Goal: Transaction & Acquisition: Purchase product/service

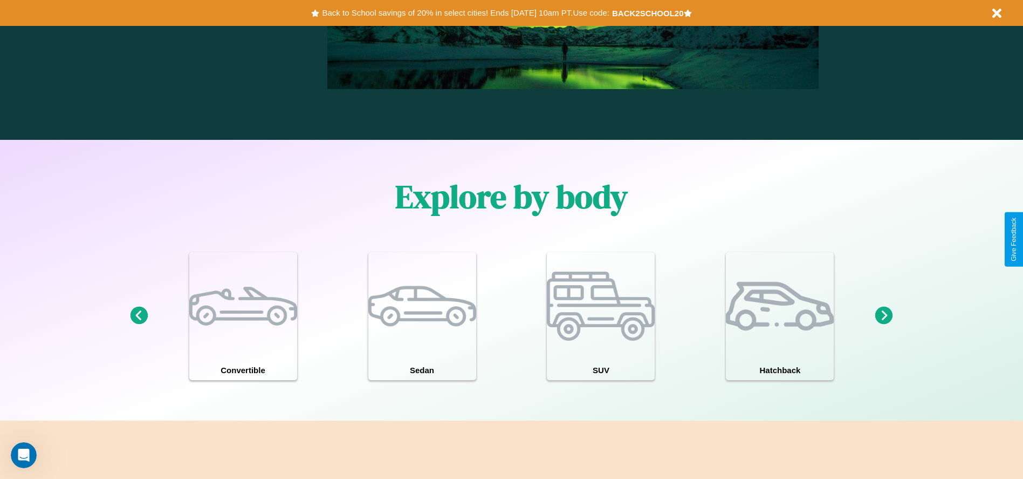
scroll to position [1548, 0]
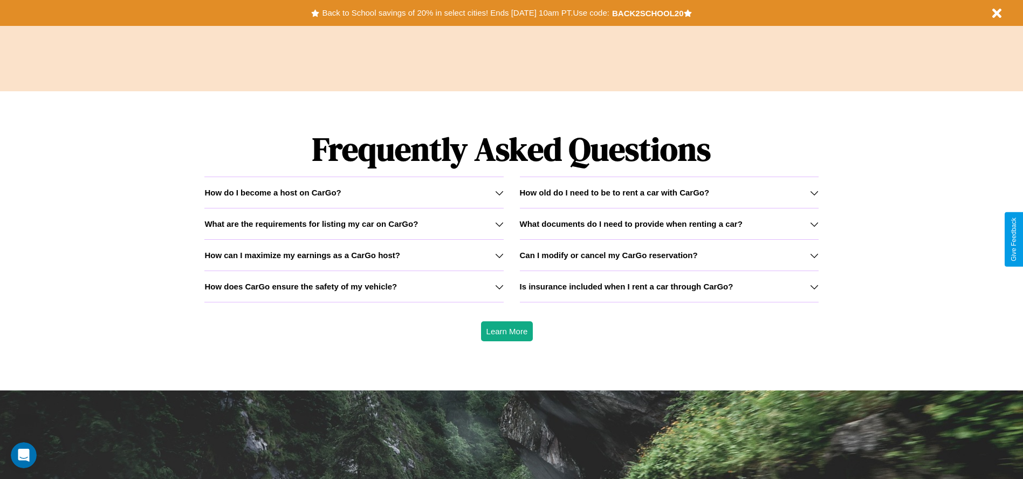
click at [669, 192] on h3 "How old do I need to be to rent a car with CarGo?" at bounding box center [615, 192] width 190 height 9
click at [814, 286] on icon at bounding box center [814, 286] width 9 height 9
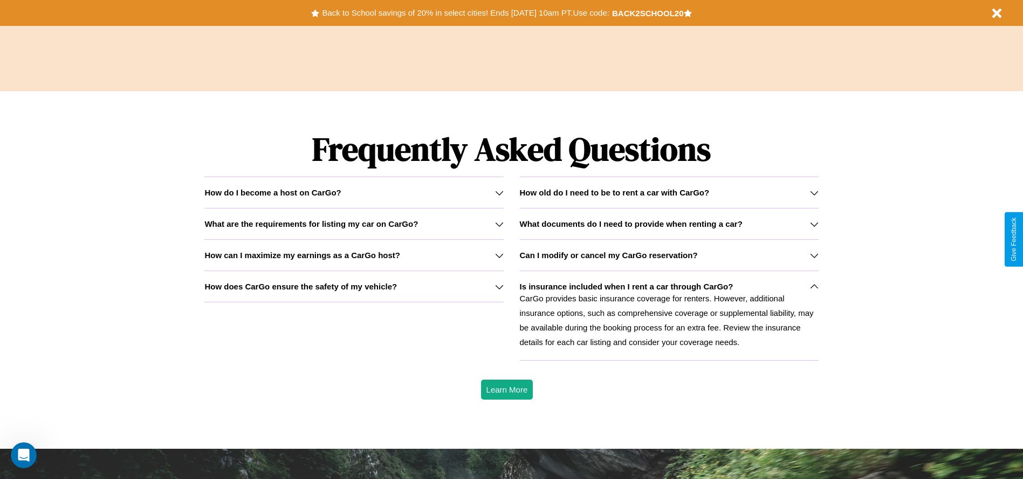
click at [499, 192] on icon at bounding box center [499, 192] width 9 height 9
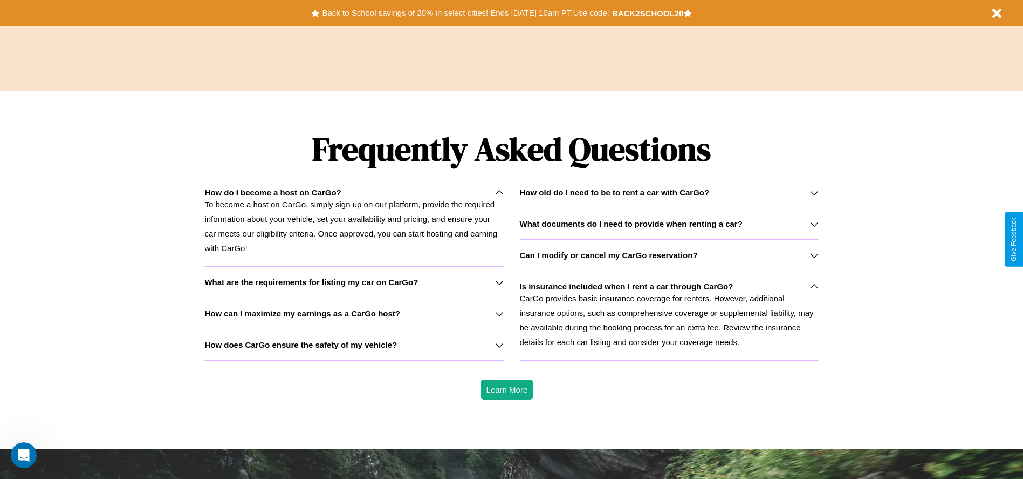
click at [354, 344] on h3 "How does CarGo ensure the safety of my vehicle?" at bounding box center [300, 344] width 193 height 9
click at [814, 223] on icon at bounding box center [814, 224] width 9 height 9
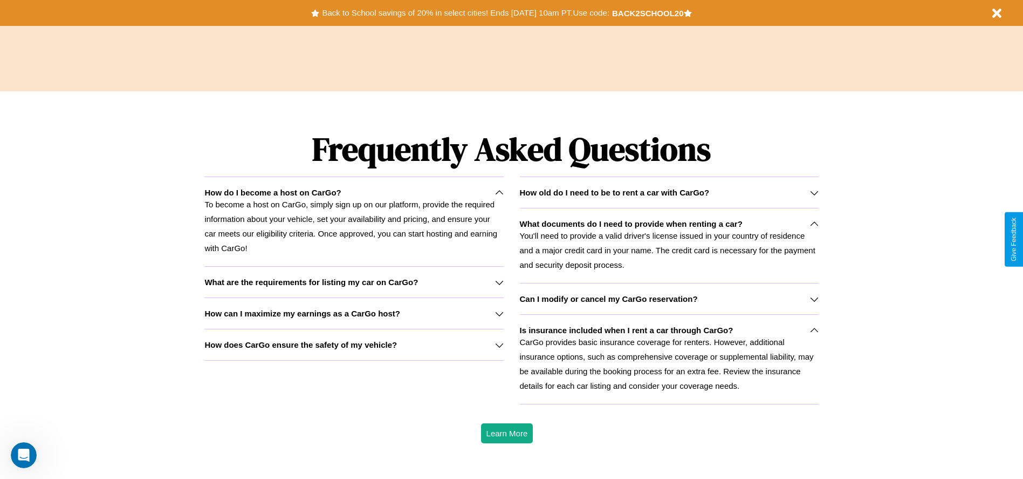
click at [354, 344] on h3 "How does CarGo ensure the safety of my vehicle?" at bounding box center [300, 344] width 193 height 9
click at [814, 330] on icon at bounding box center [814, 330] width 9 height 9
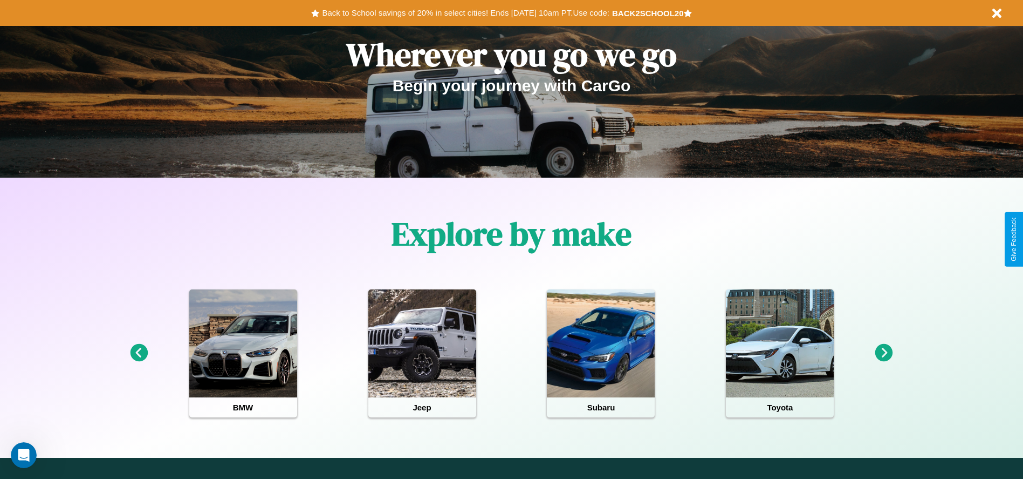
scroll to position [0, 0]
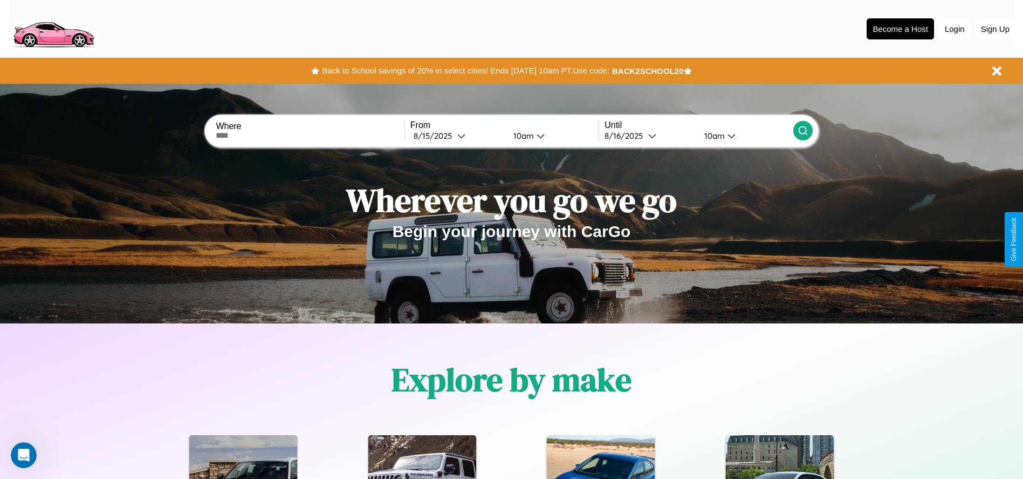
click at [310, 135] on input "text" at bounding box center [310, 135] width 188 height 9
type input "**********"
click at [458, 135] on div "8 / 15 / 2025" at bounding box center [436, 136] width 44 height 10
select select "*"
select select "****"
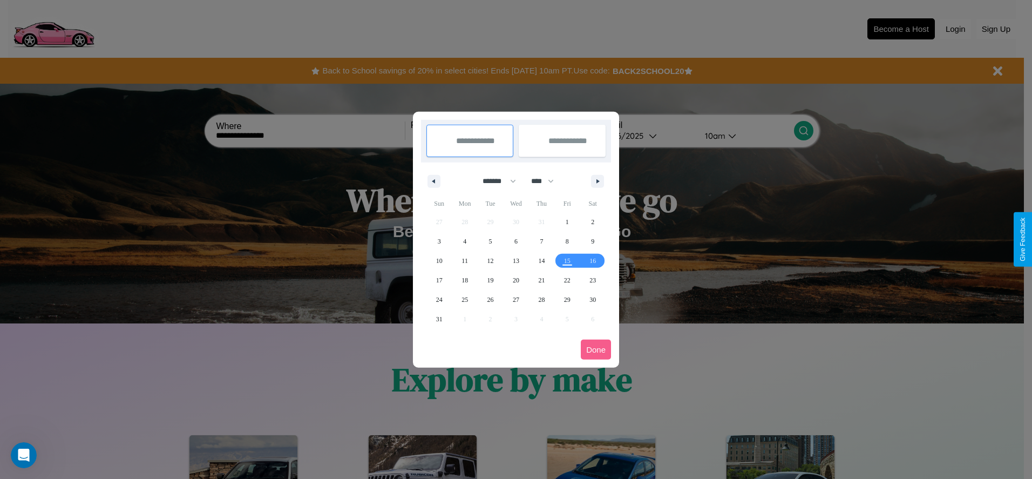
drag, startPoint x: 494, startPoint y: 181, endPoint x: 516, endPoint y: 216, distance: 41.6
click at [494, 181] on select "******* ******** ***** ***** *** **** **** ****** ********* ******* ******** **…" at bounding box center [497, 181] width 46 height 18
select select "*"
drag, startPoint x: 547, startPoint y: 181, endPoint x: 516, endPoint y: 216, distance: 47.4
click at [547, 181] on select "**** **** **** **** **** **** **** **** **** **** **** **** **** **** **** ****…" at bounding box center [542, 181] width 32 height 18
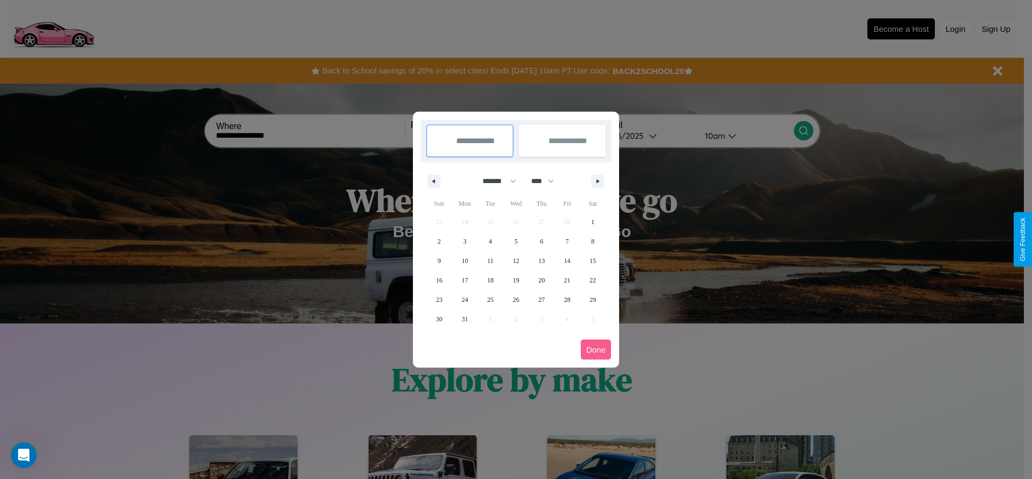
select select "****"
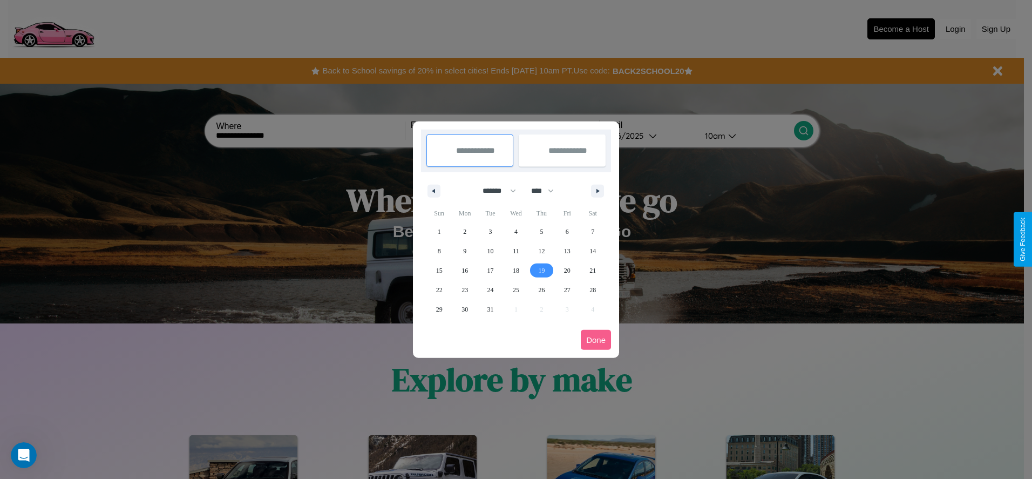
click at [541, 270] on span "19" at bounding box center [541, 270] width 6 height 19
type input "**********"
click at [592, 289] on span "28" at bounding box center [592, 289] width 6 height 19
type input "**********"
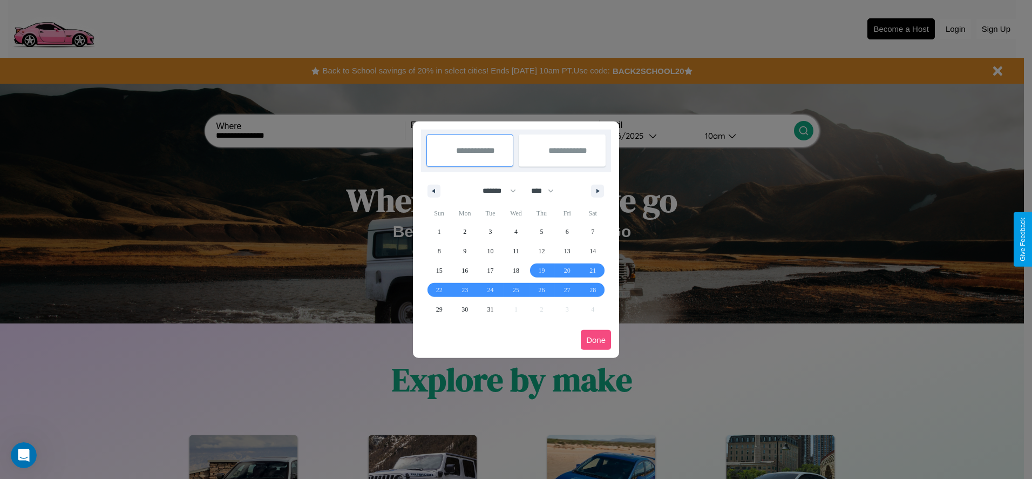
click at [596, 339] on button "Done" at bounding box center [596, 340] width 30 height 20
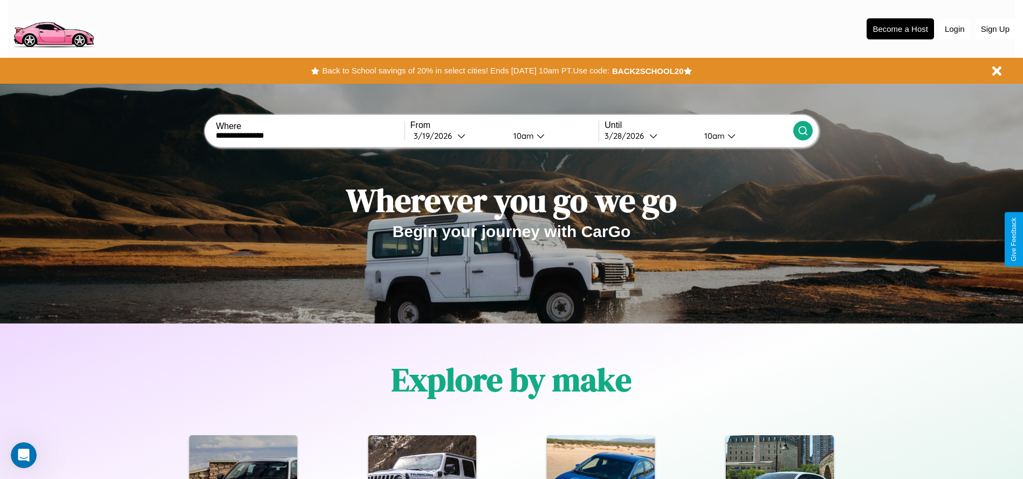
click at [803, 131] on icon at bounding box center [803, 130] width 11 height 11
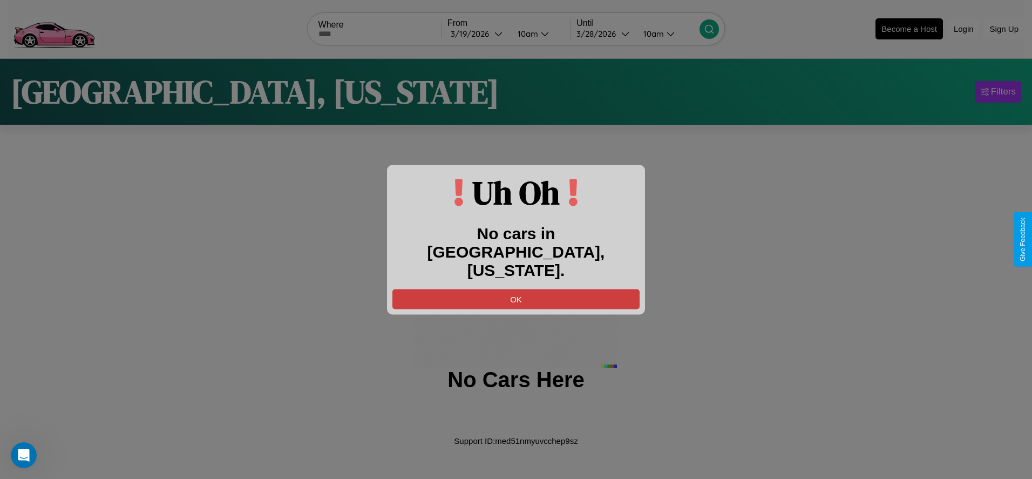
click at [516, 289] on button "OK" at bounding box center [515, 299] width 247 height 20
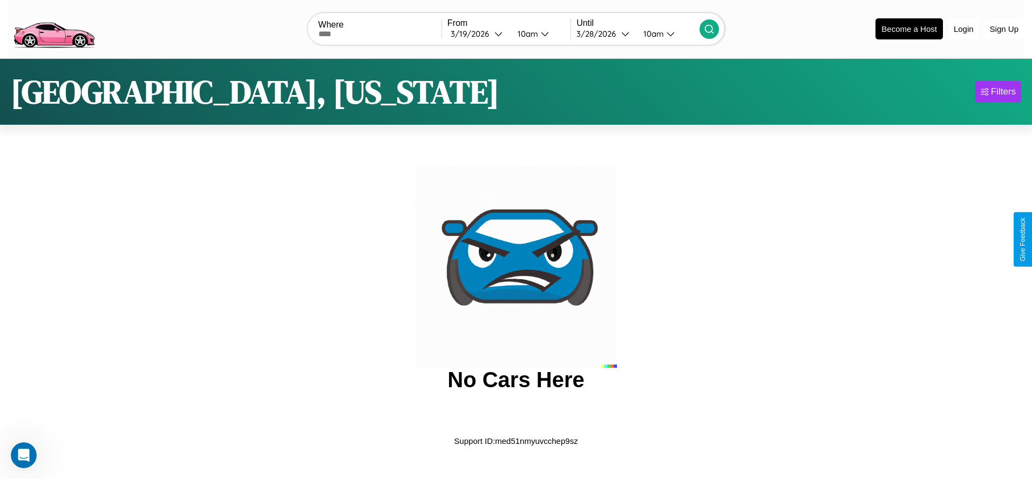
click at [53, 28] on img at bounding box center [53, 27] width 91 height 45
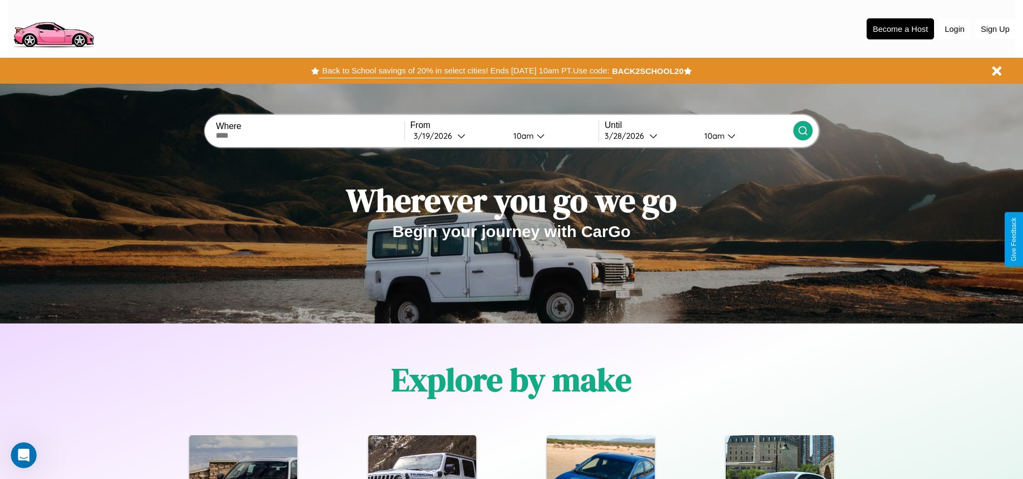
click at [466, 71] on button "Back to School savings of 20% in select cities! Ends 9/1 at 10am PT. Use code:" at bounding box center [465, 70] width 292 height 15
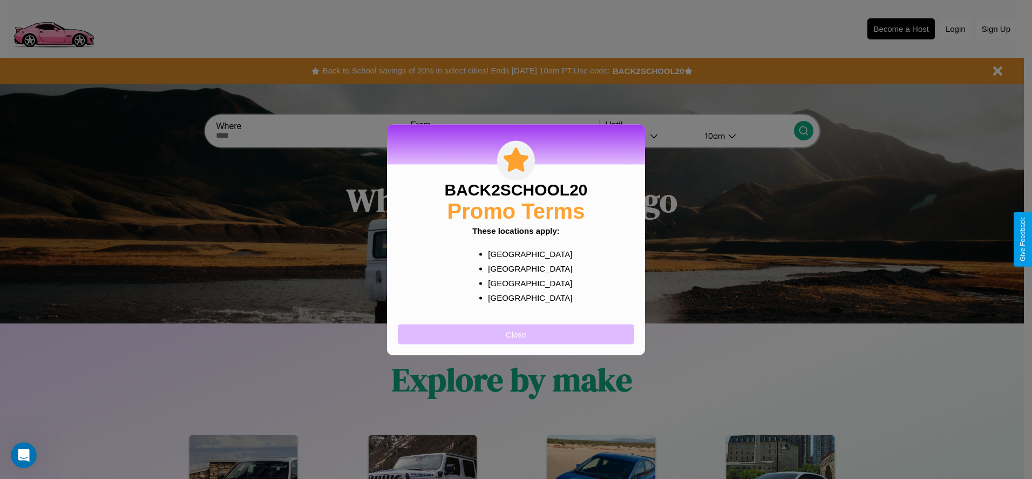
click at [516, 333] on button "Close" at bounding box center [516, 334] width 236 height 20
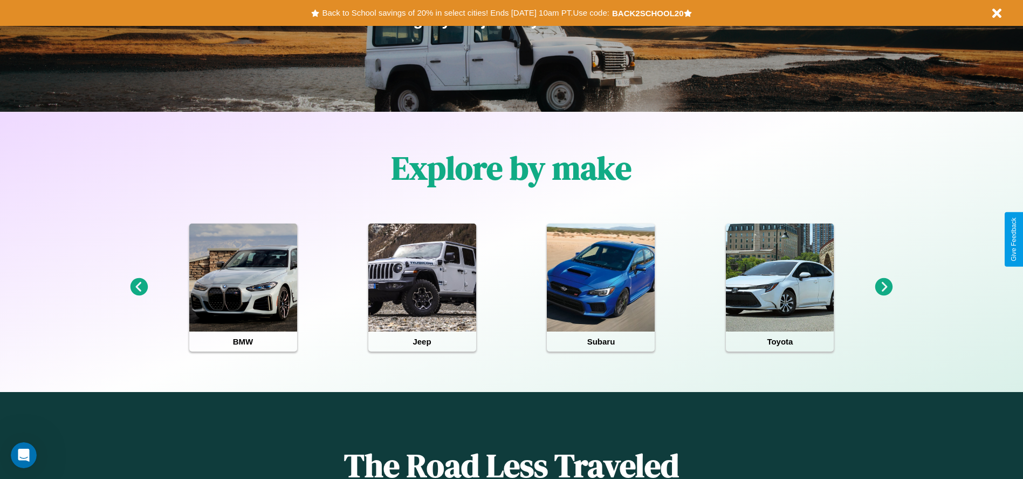
scroll to position [224, 0]
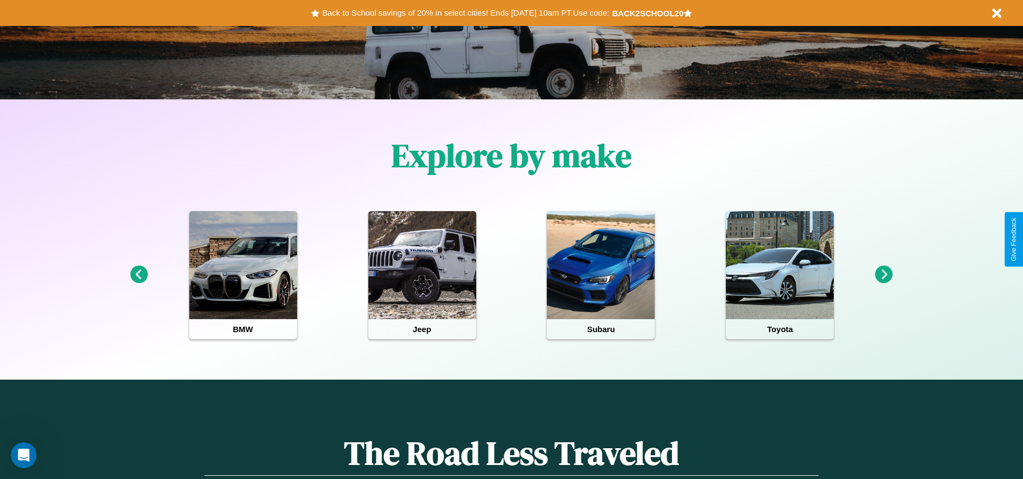
click at [884, 275] on icon at bounding box center [885, 274] width 18 height 18
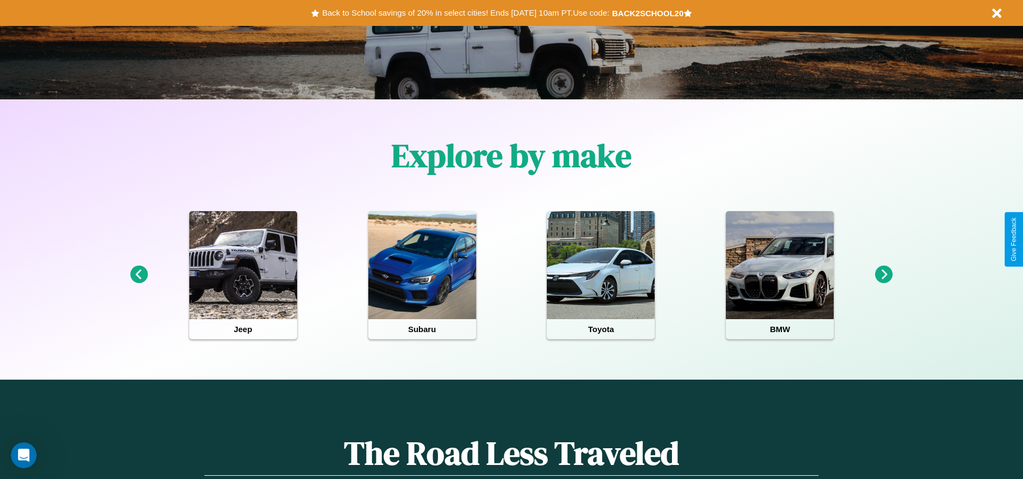
click at [139, 275] on icon at bounding box center [139, 274] width 18 height 18
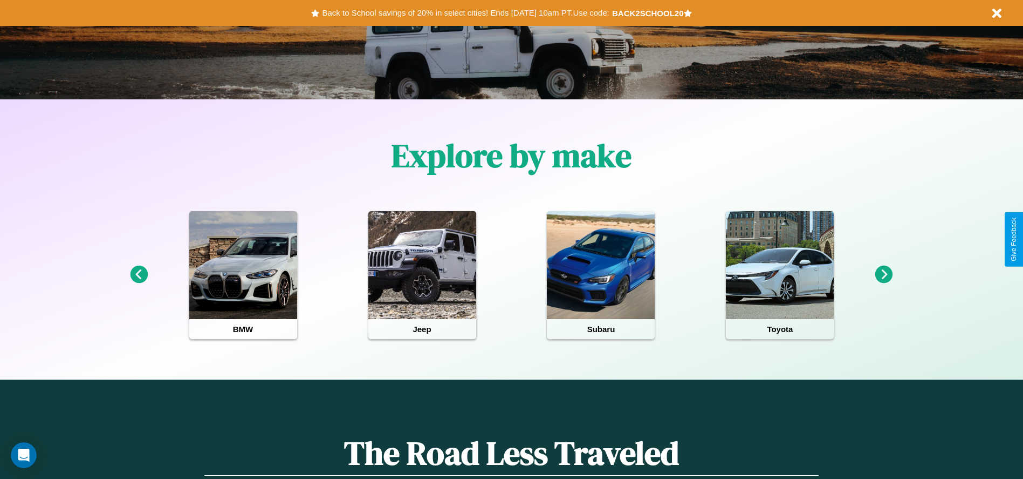
click at [884, 275] on icon at bounding box center [885, 274] width 18 height 18
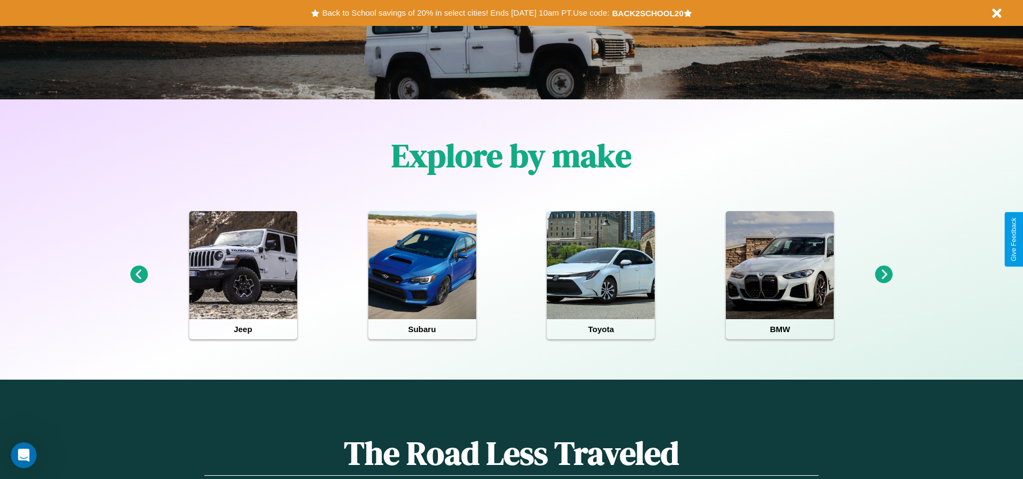
click at [884, 275] on icon at bounding box center [885, 274] width 18 height 18
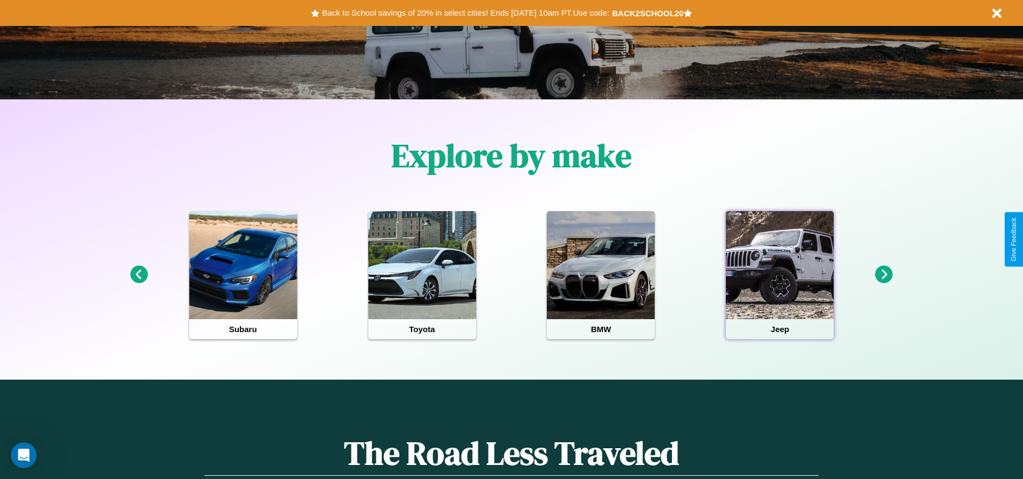
click at [780, 275] on div at bounding box center [780, 265] width 108 height 108
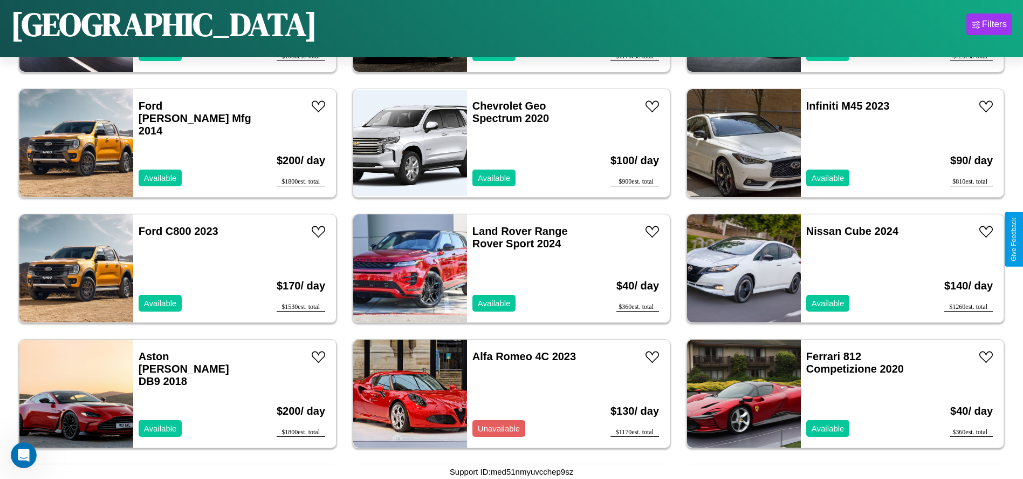
scroll to position [1748, 0]
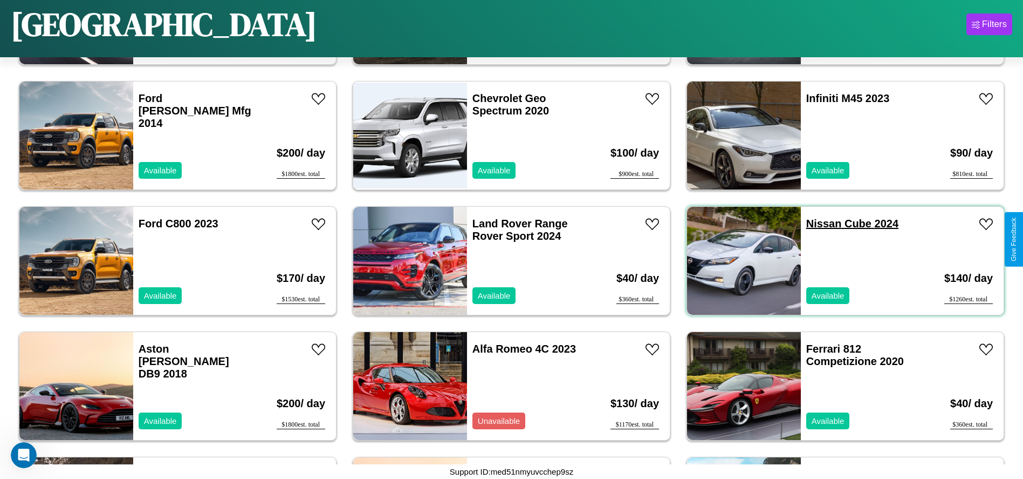
click at [817, 223] on link "Nissan Cube 2024" at bounding box center [853, 223] width 92 height 12
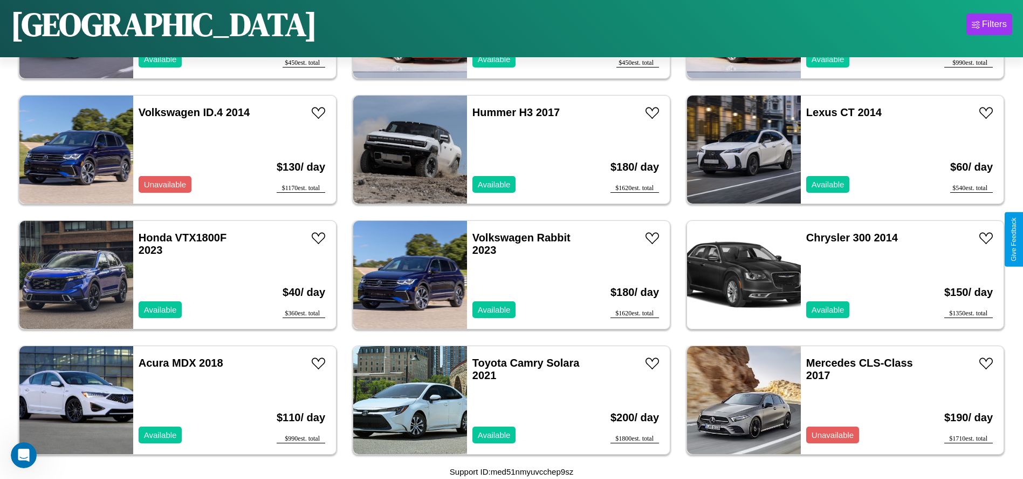
scroll to position [245, 0]
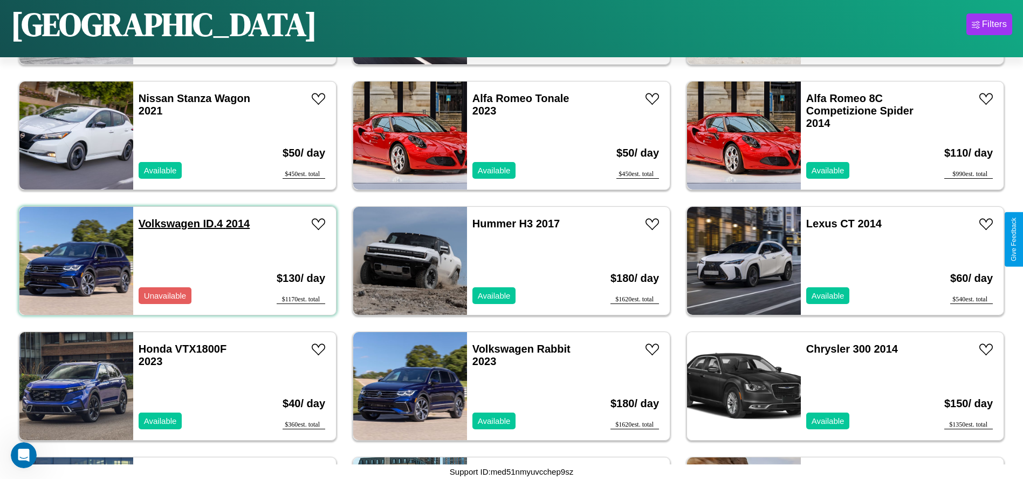
click at [168, 223] on link "Volkswagen ID.4 2014" at bounding box center [194, 223] width 111 height 12
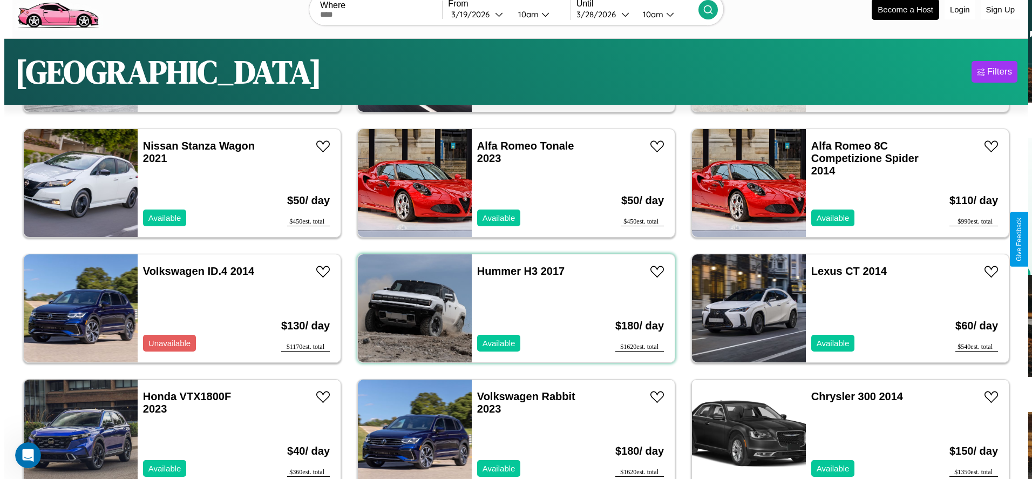
scroll to position [0, 0]
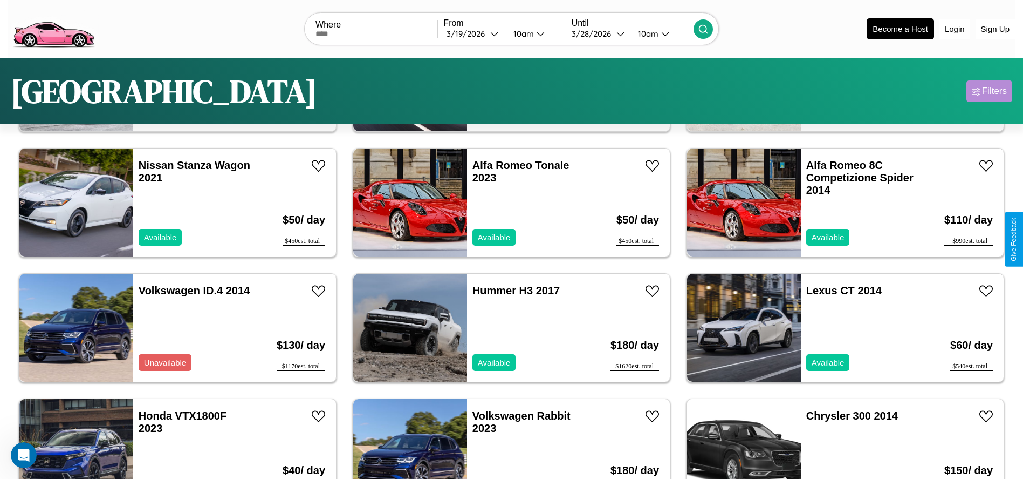
click at [990, 91] on div "Filters" at bounding box center [994, 91] width 25 height 11
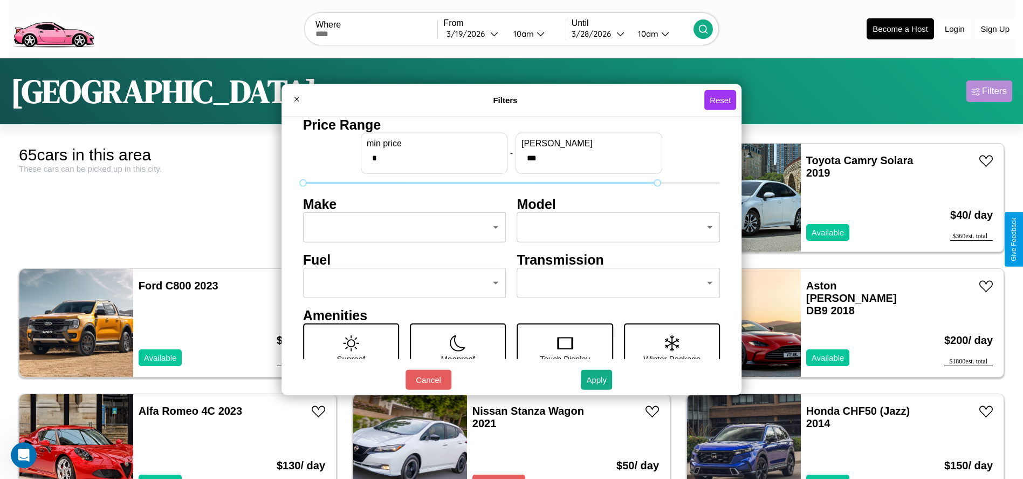
type input "***"
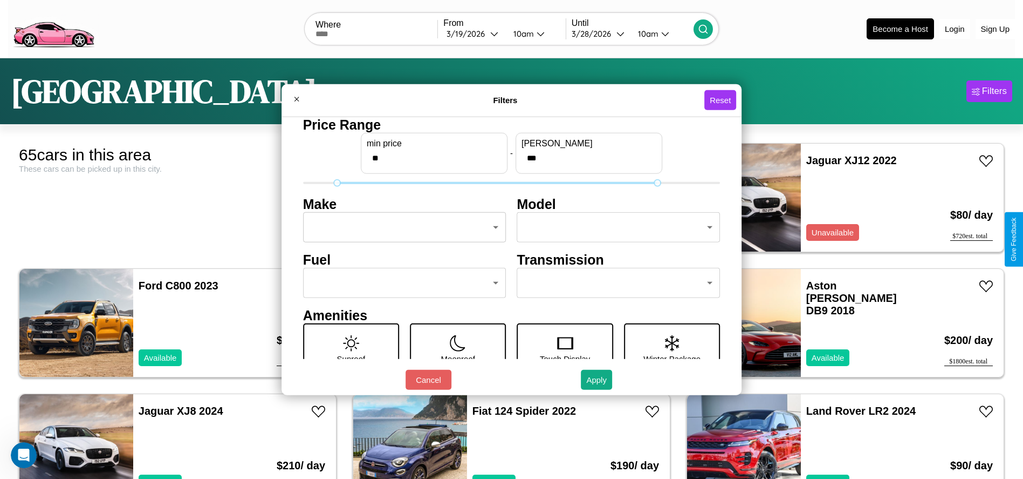
type input "**"
click at [401, 227] on body "CarGo Where From 3 / 19 / 2026 10am Until 3 / 28 / 2026 10am Become a Host Logi…" at bounding box center [511, 272] width 1023 height 545
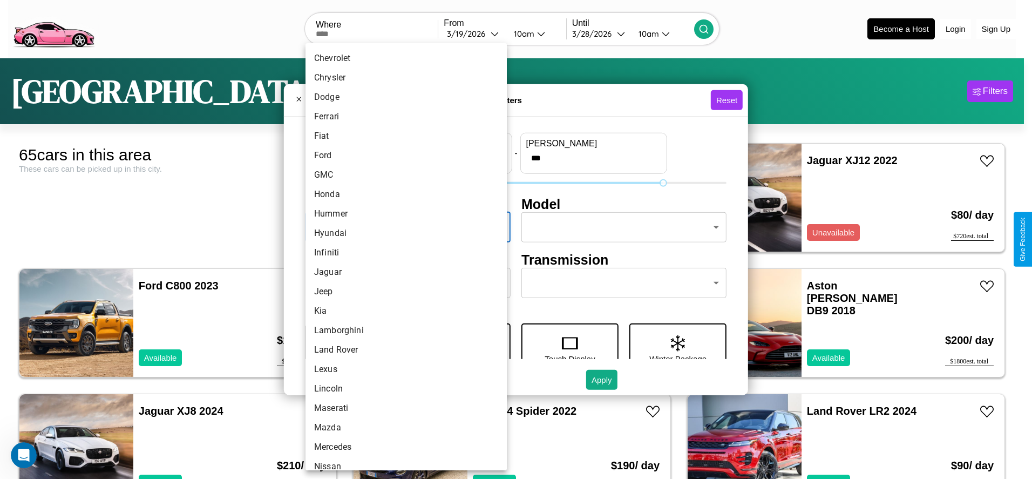
scroll to position [281, 0]
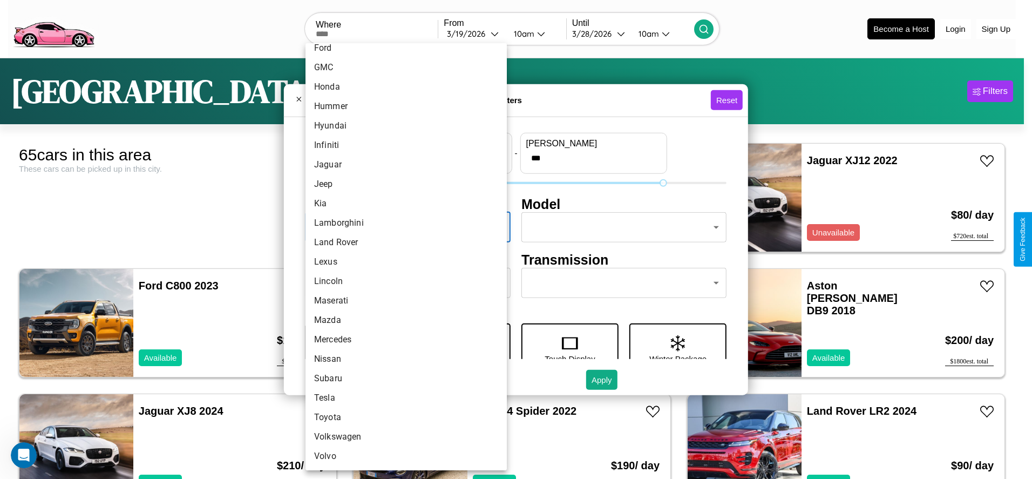
click at [402, 378] on li "Subaru" at bounding box center [405, 378] width 201 height 19
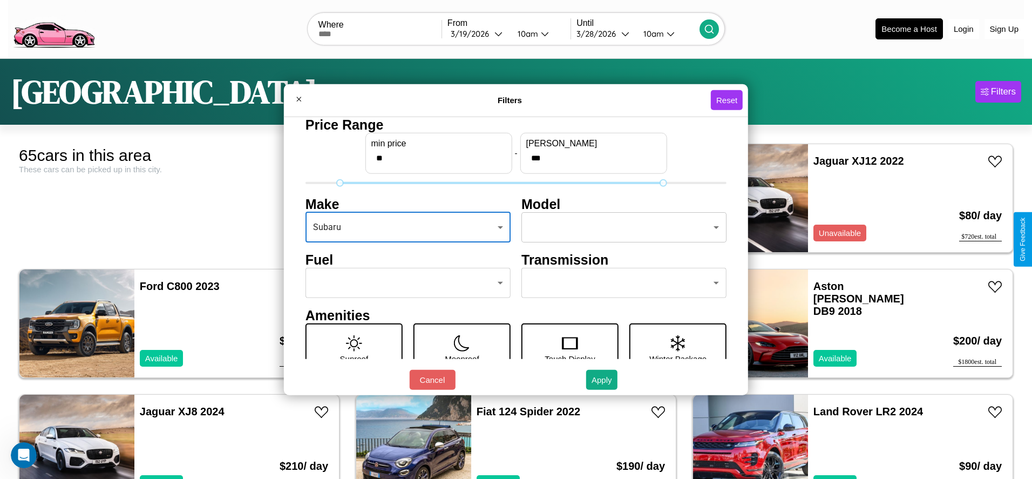
type input "******"
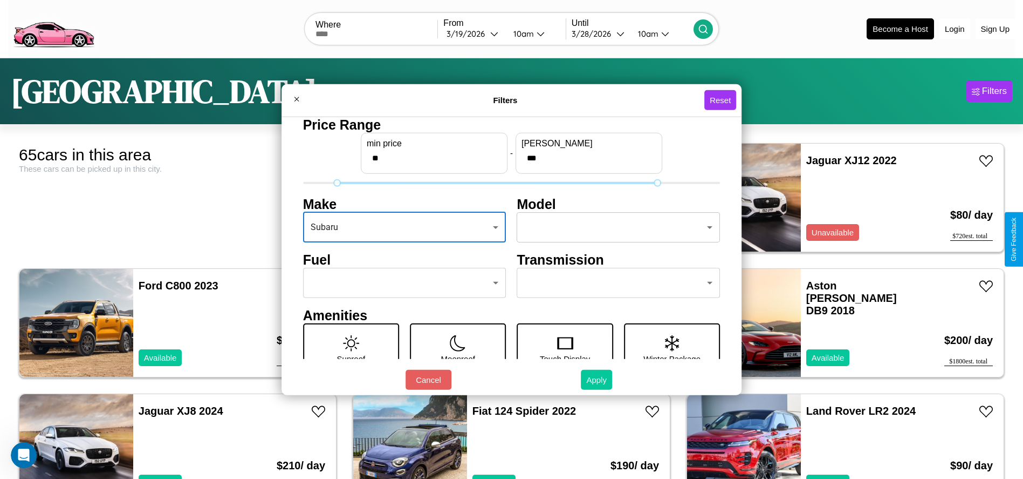
click at [597, 379] on button "Apply" at bounding box center [596, 380] width 31 height 20
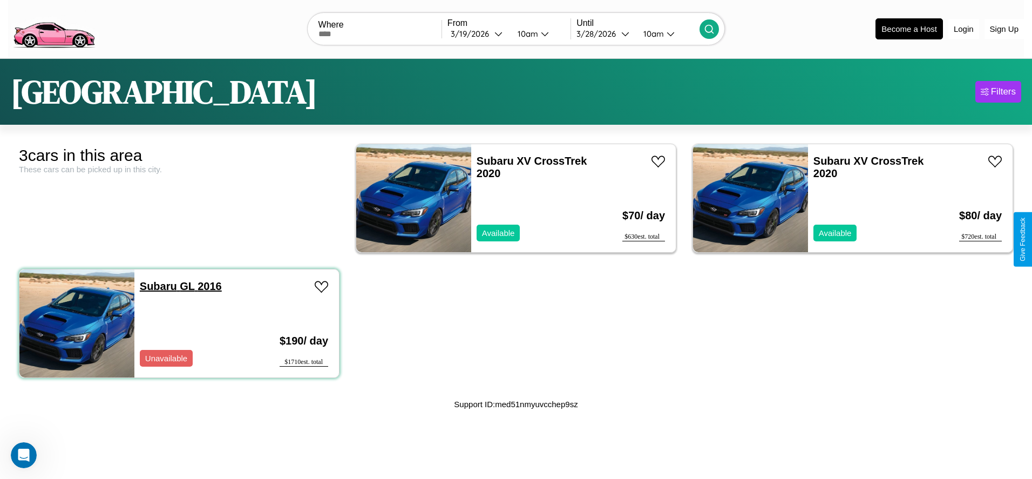
click at [157, 285] on link "Subaru GL 2016" at bounding box center [181, 286] width 82 height 12
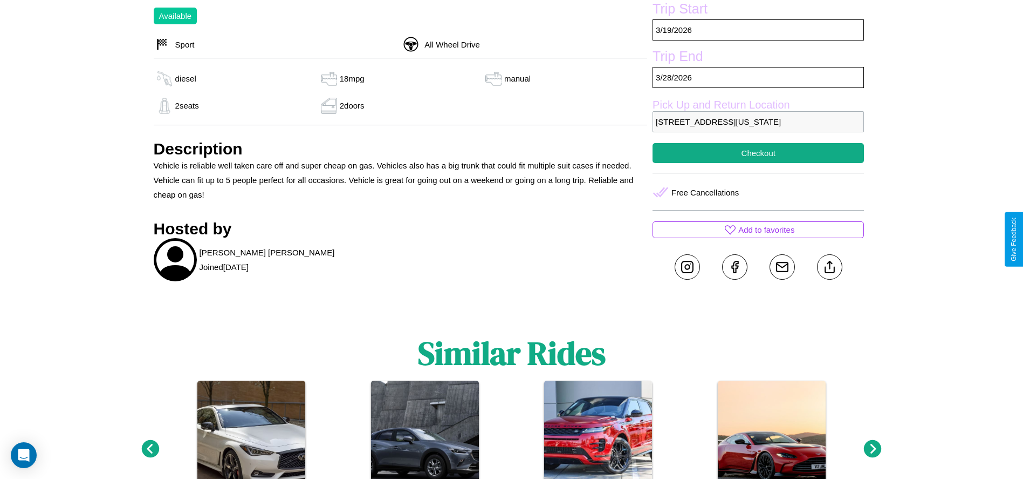
scroll to position [370, 0]
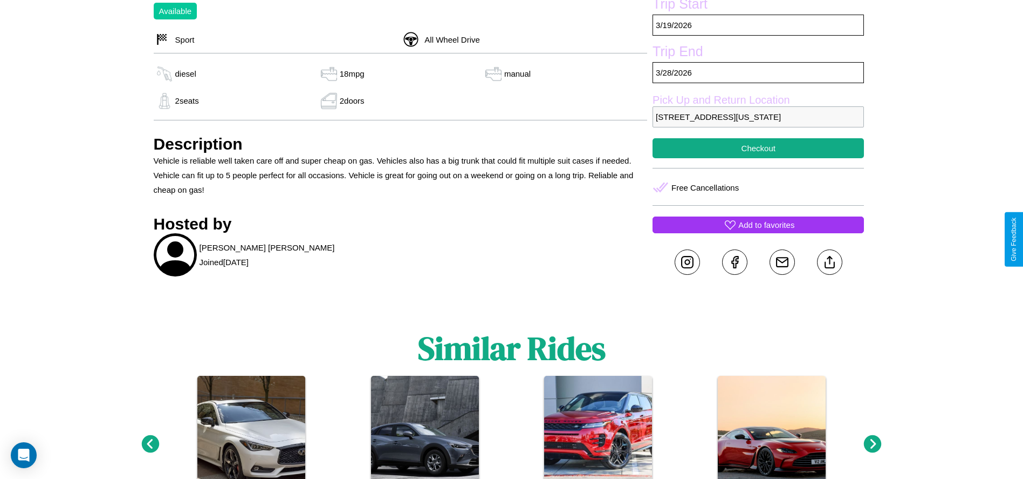
click at [759, 232] on p "Add to favorites" at bounding box center [767, 224] width 56 height 15
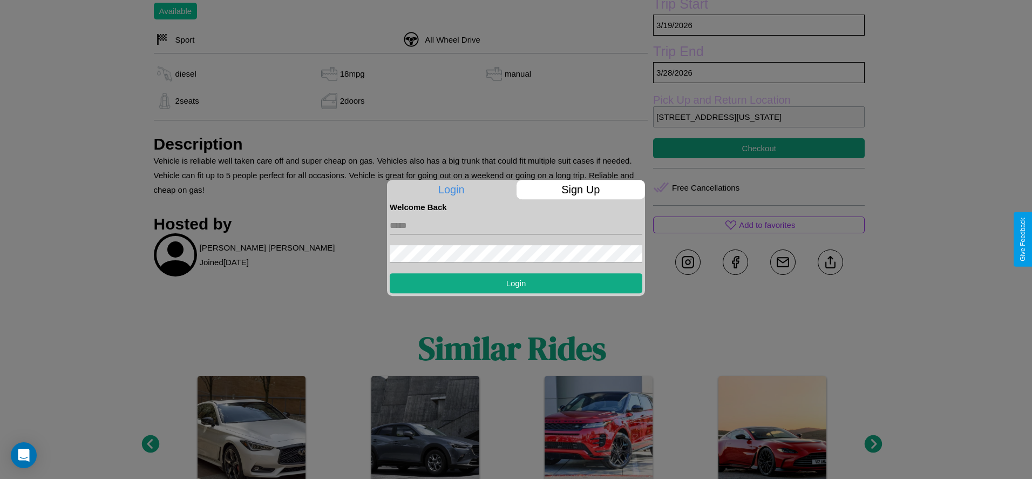
click at [580, 189] on p "Sign Up" at bounding box center [580, 189] width 129 height 19
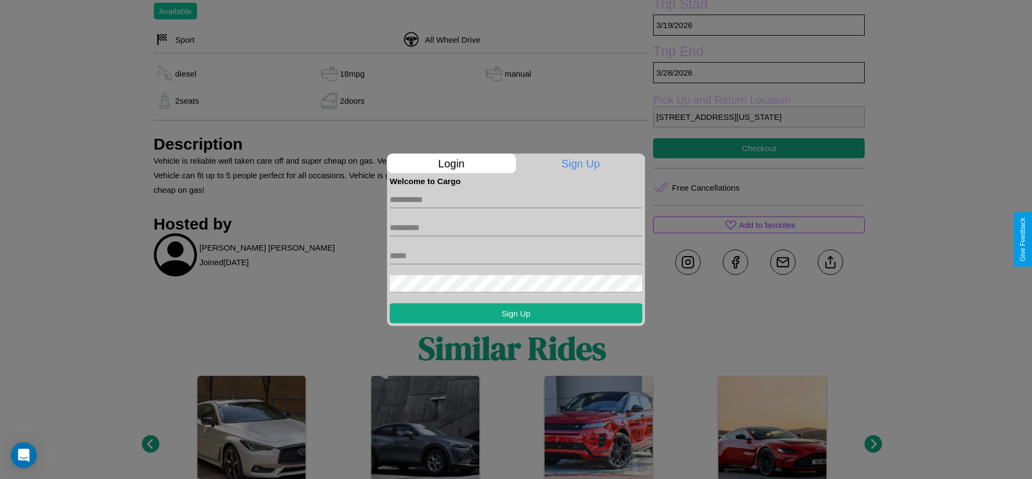
click at [516, 199] on input "text" at bounding box center [516, 198] width 253 height 17
type input "******"
click at [516, 227] on input "text" at bounding box center [516, 227] width 253 height 17
type input "******"
click at [516, 255] on input "text" at bounding box center [516, 255] width 253 height 17
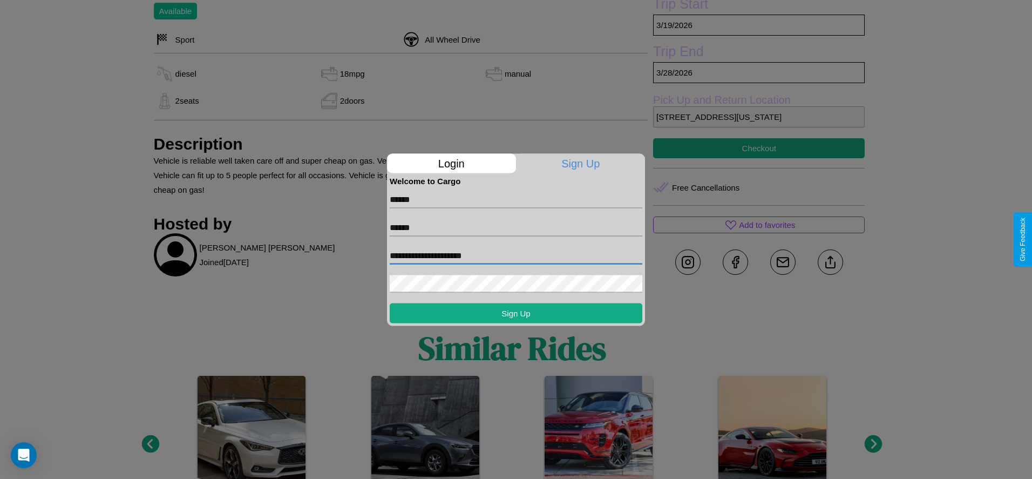
type input "**********"
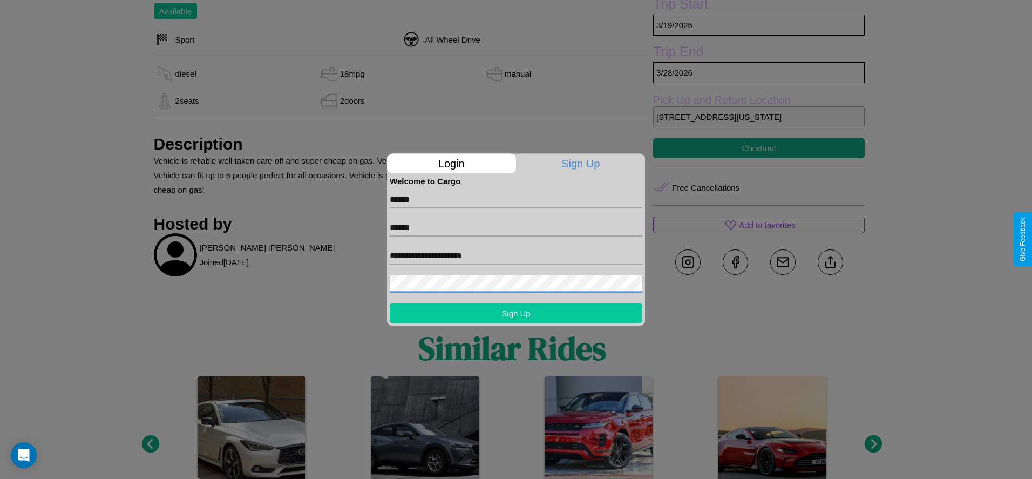
click at [516, 312] on button "Sign Up" at bounding box center [516, 313] width 253 height 20
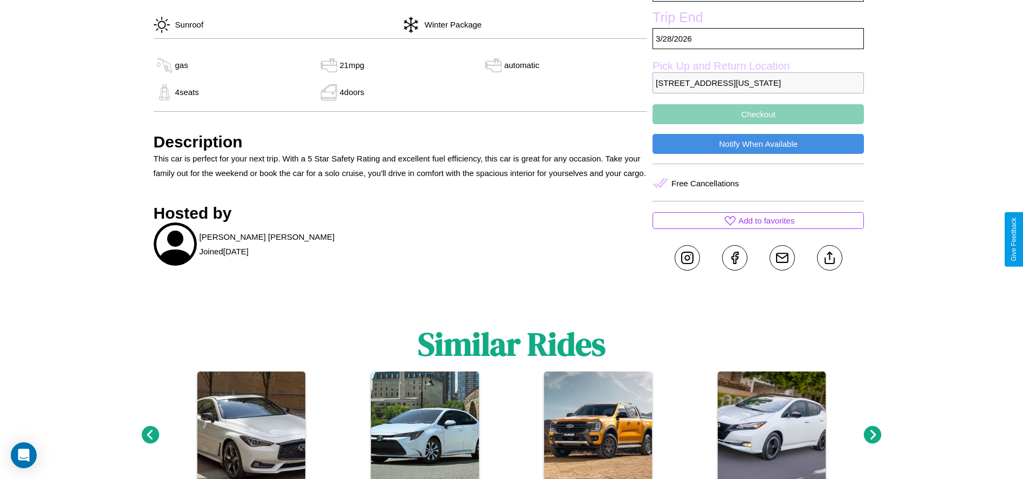
scroll to position [437, 0]
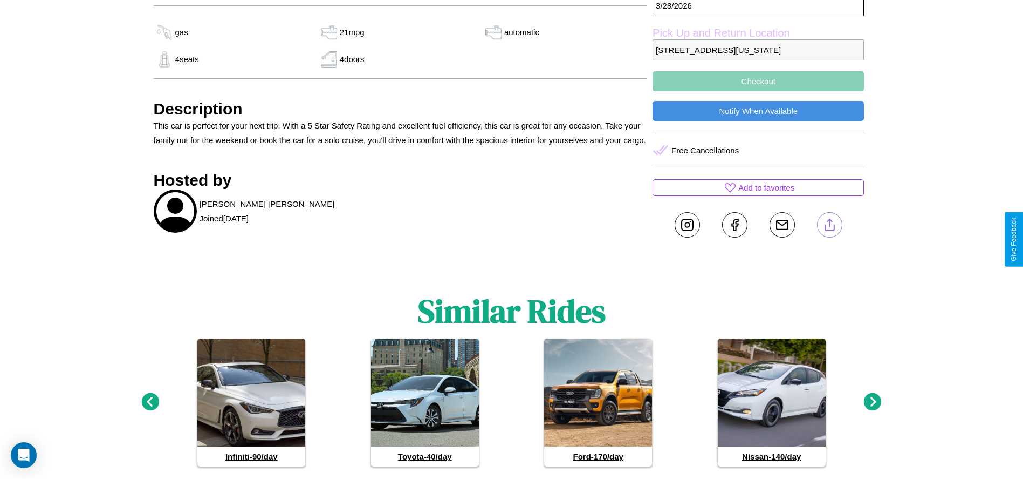
click at [830, 227] on line at bounding box center [830, 223] width 0 height 8
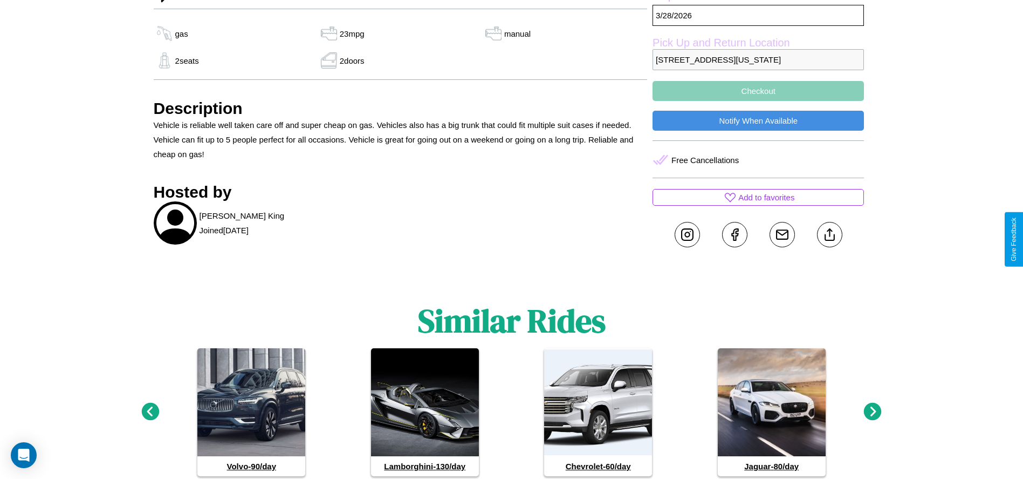
scroll to position [423, 0]
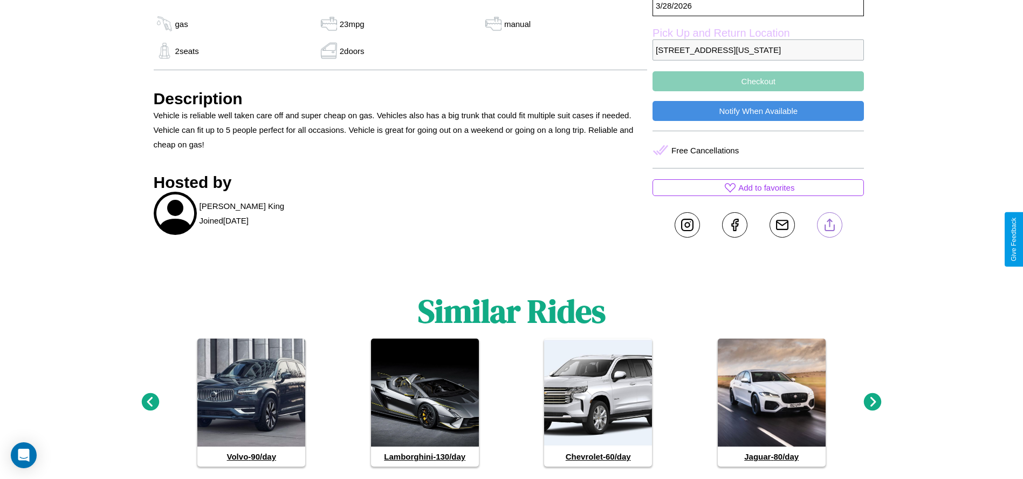
click at [830, 227] on line at bounding box center [830, 223] width 0 height 8
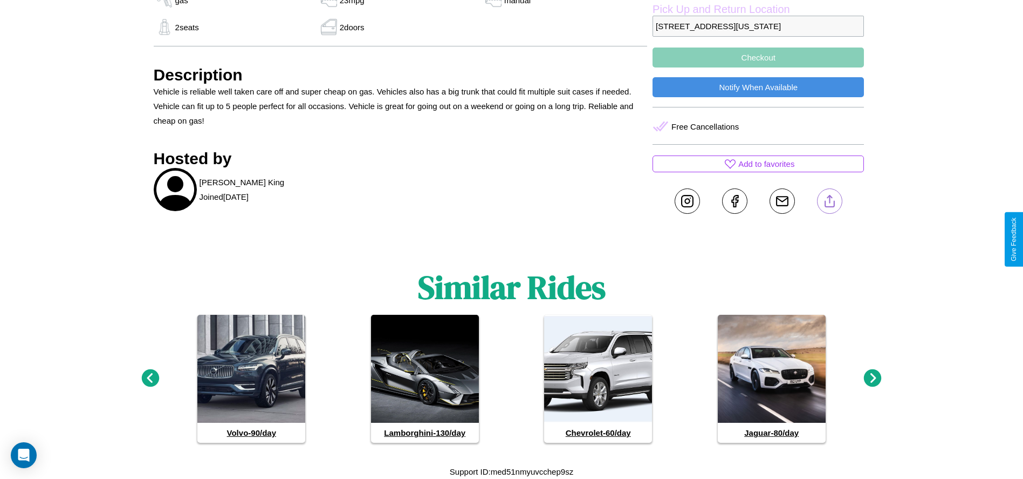
scroll to position [461, 0]
click at [873, 378] on icon at bounding box center [873, 378] width 18 height 18
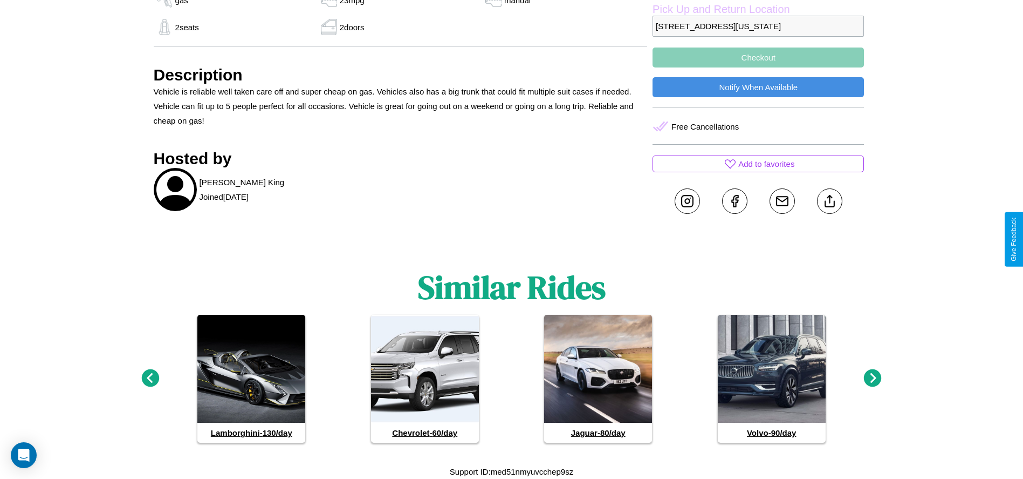
click at [873, 378] on icon at bounding box center [873, 378] width 18 height 18
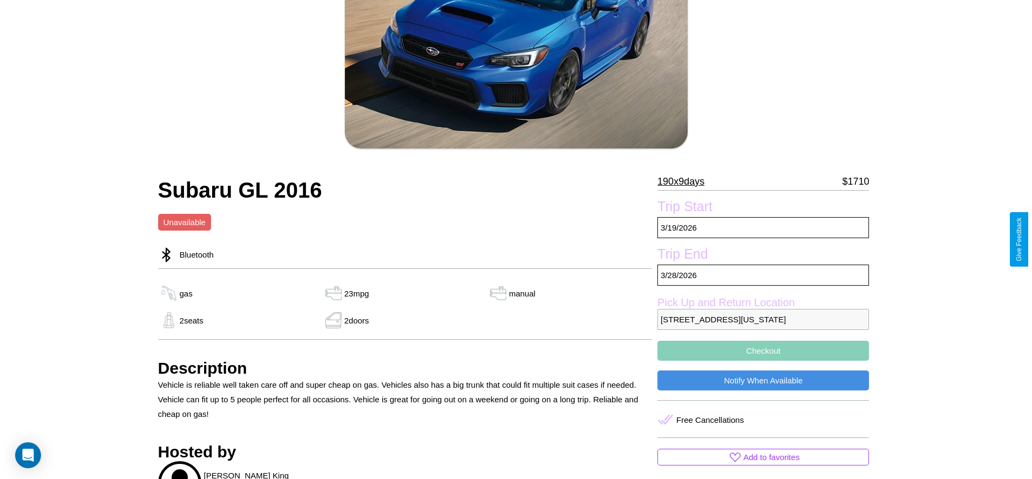
scroll to position [142, 0]
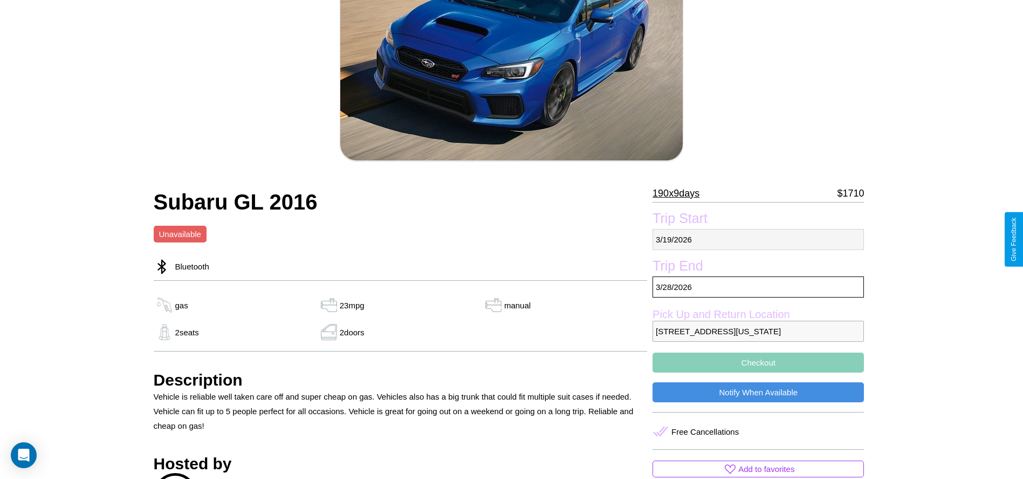
click at [759, 239] on p "3 / 19 / 2026" at bounding box center [758, 239] width 211 height 21
select select "*"
select select "****"
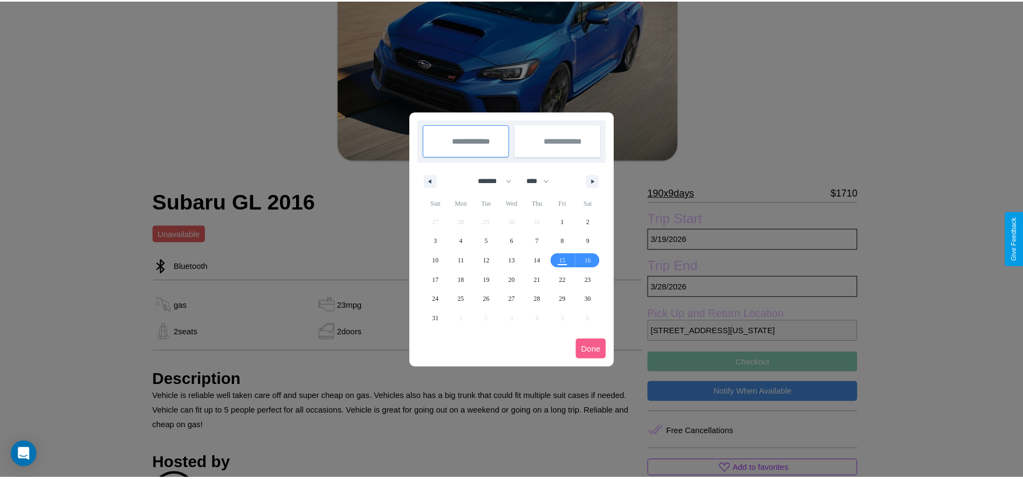
scroll to position [0, 0]
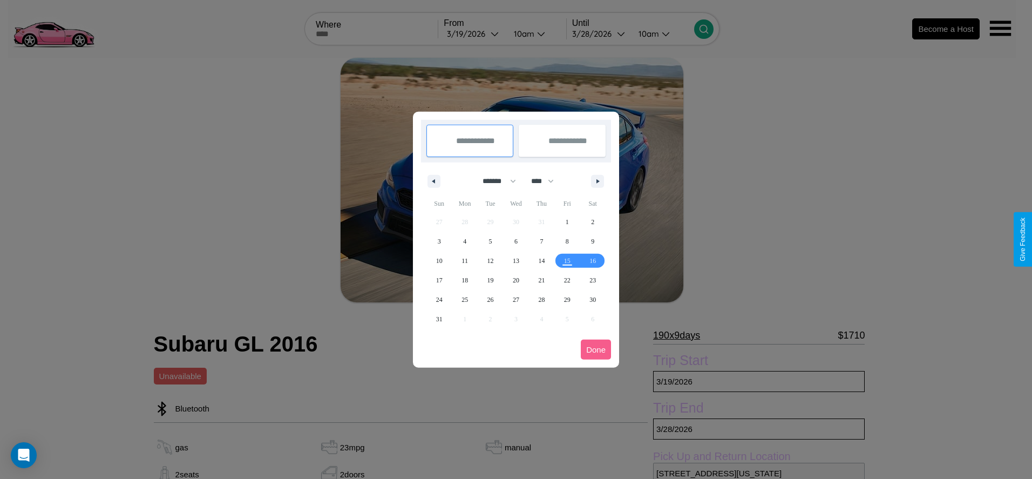
click at [474, 33] on div at bounding box center [516, 239] width 1032 height 479
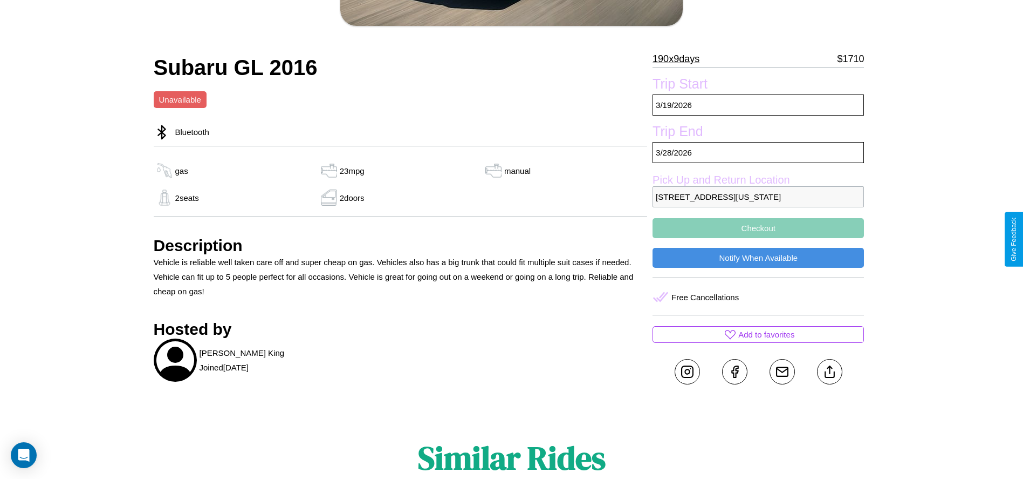
scroll to position [279, 0]
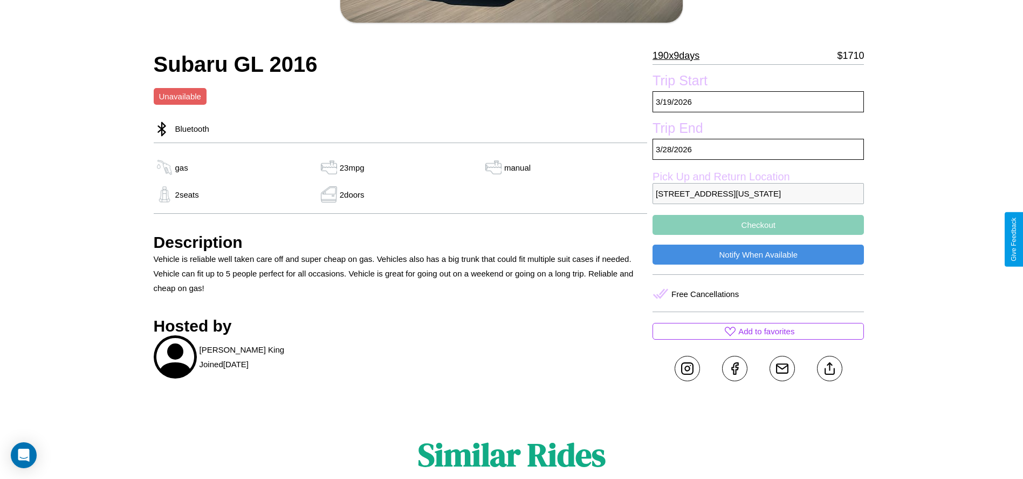
click at [759, 235] on button "Checkout" at bounding box center [758, 225] width 211 height 20
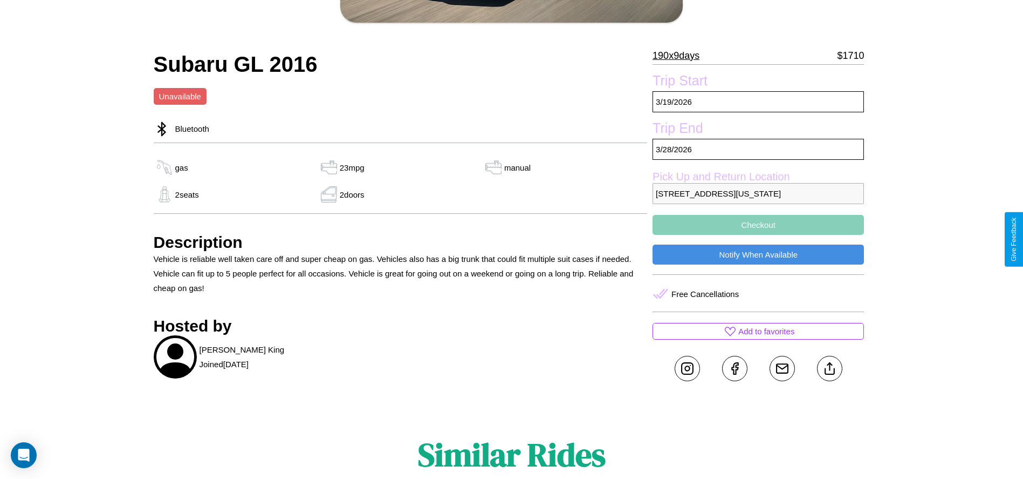
click at [759, 235] on button "Checkout" at bounding box center [758, 225] width 211 height 20
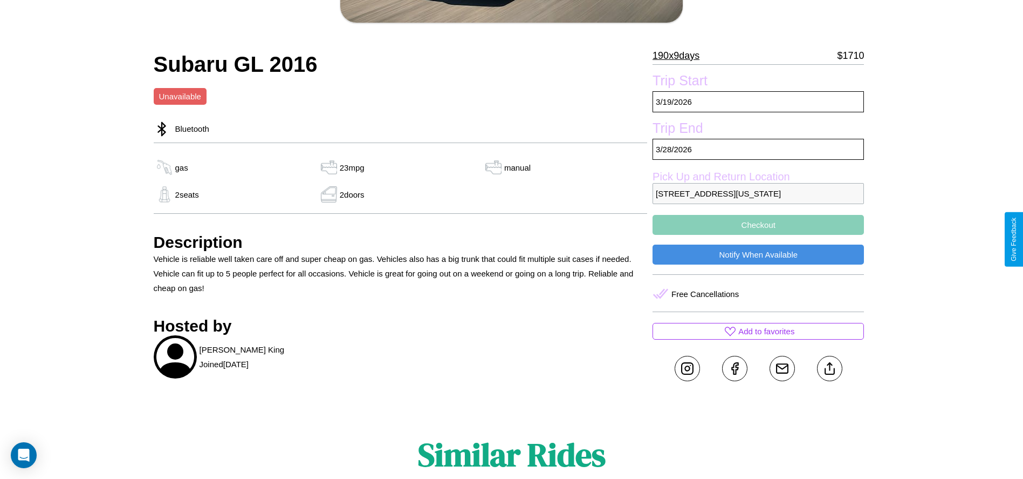
click at [759, 235] on button "Checkout" at bounding box center [758, 225] width 211 height 20
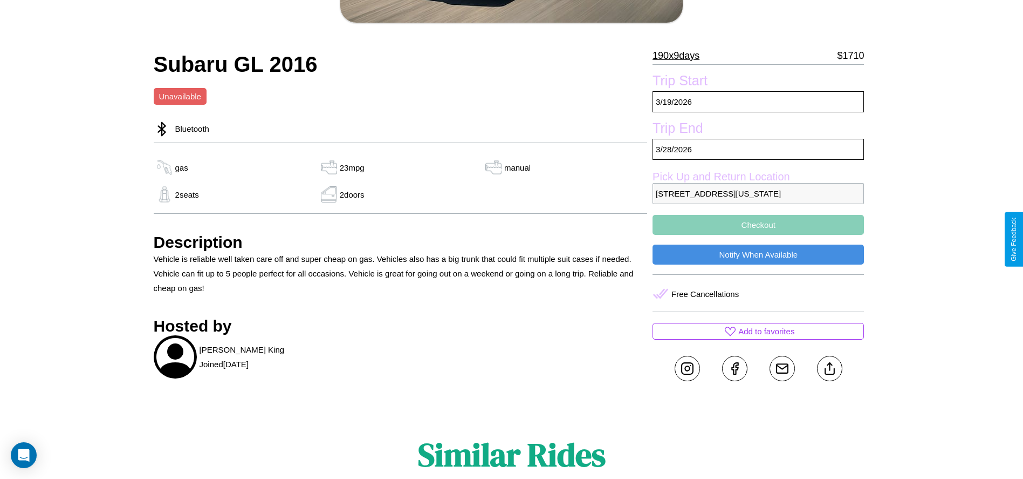
click at [759, 235] on button "Checkout" at bounding box center [758, 225] width 211 height 20
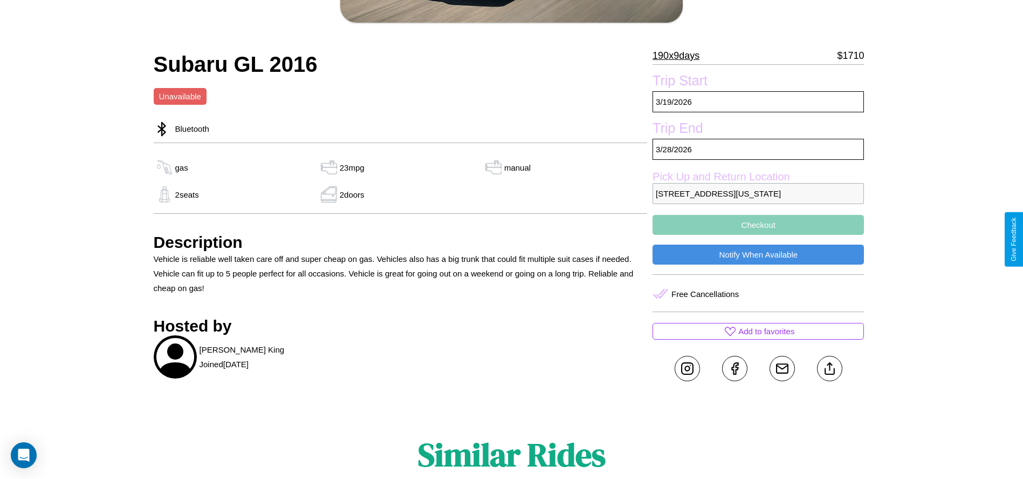
click at [759, 235] on button "Checkout" at bounding box center [758, 225] width 211 height 20
